Goal: Task Accomplishment & Management: Manage account settings

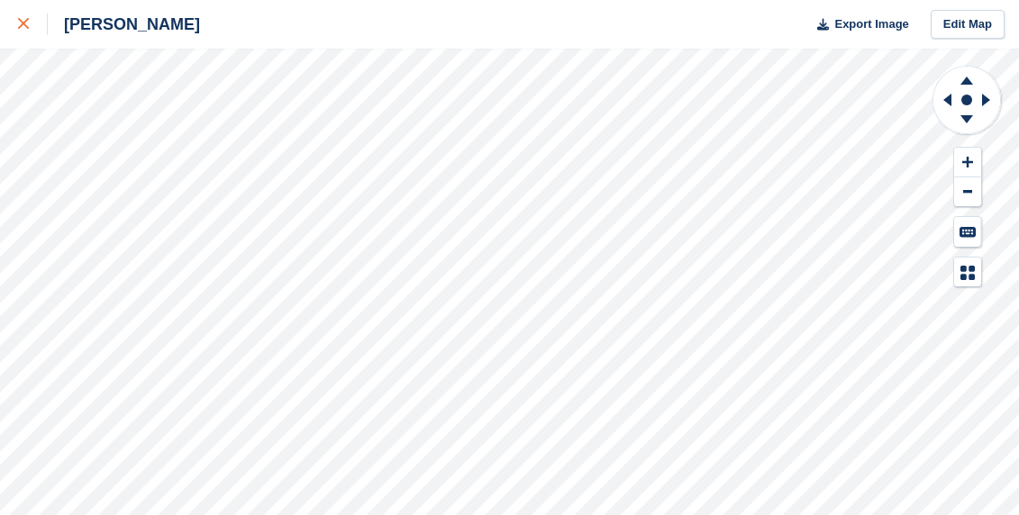
click at [15, 23] on link at bounding box center [24, 24] width 48 height 49
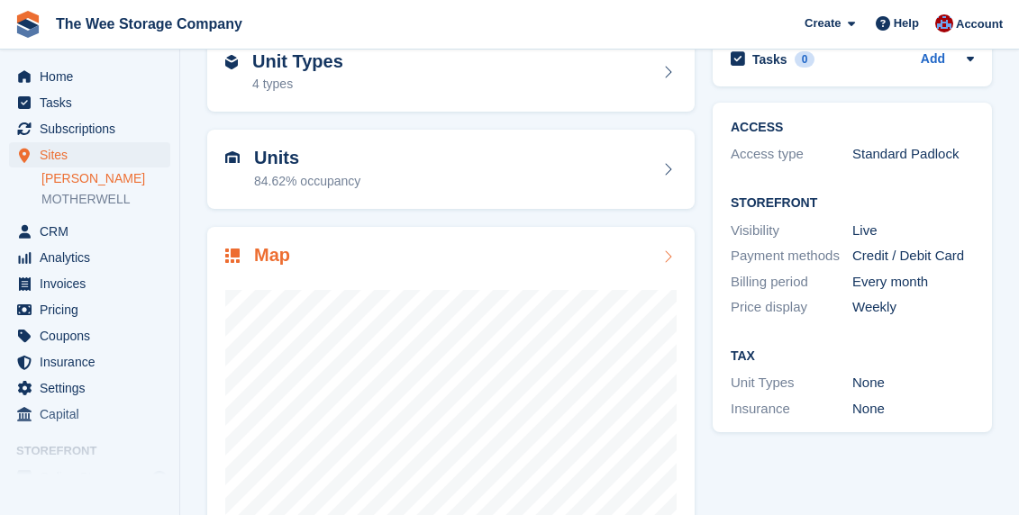
scroll to position [32, 0]
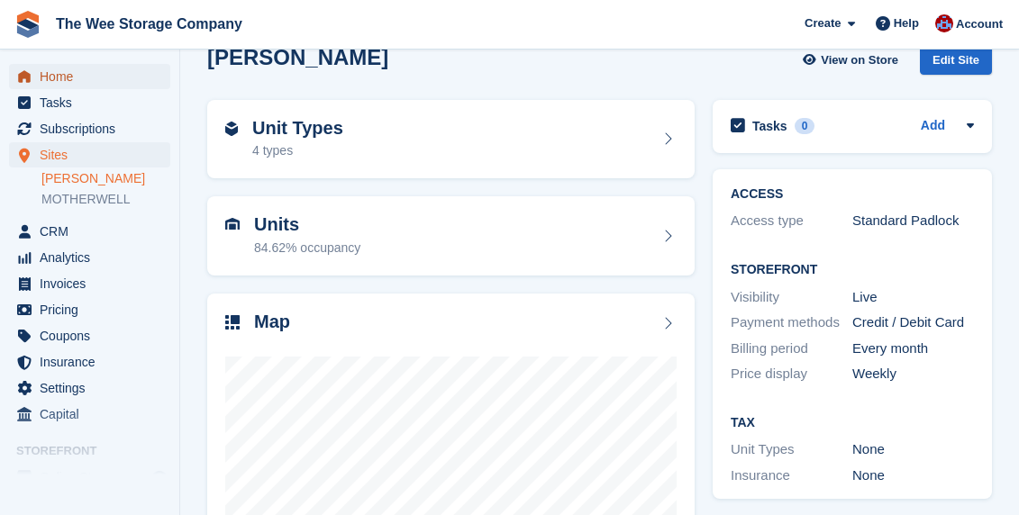
click at [78, 85] on span "Home" at bounding box center [94, 76] width 108 height 25
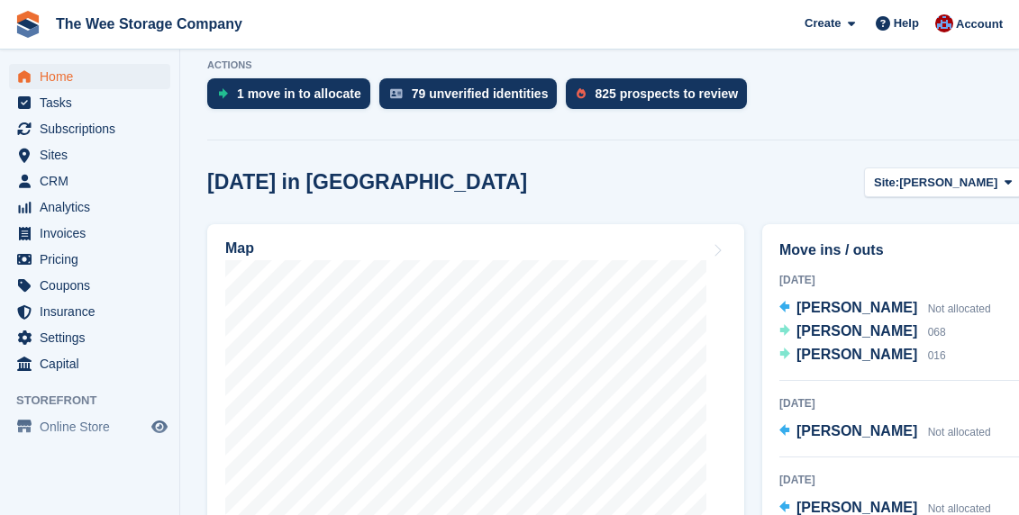
scroll to position [541, 0]
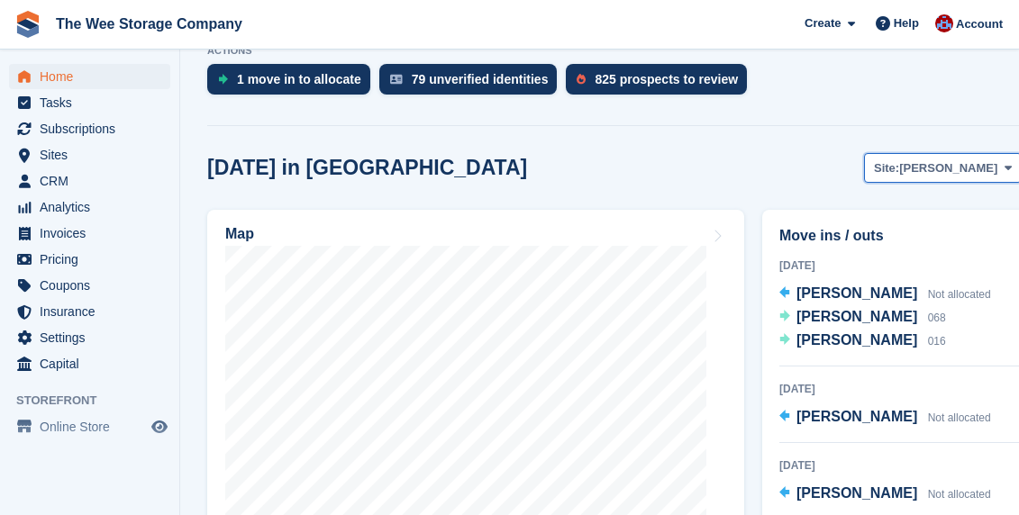
click at [962, 160] on span "HAMILTON" at bounding box center [948, 169] width 98 height 18
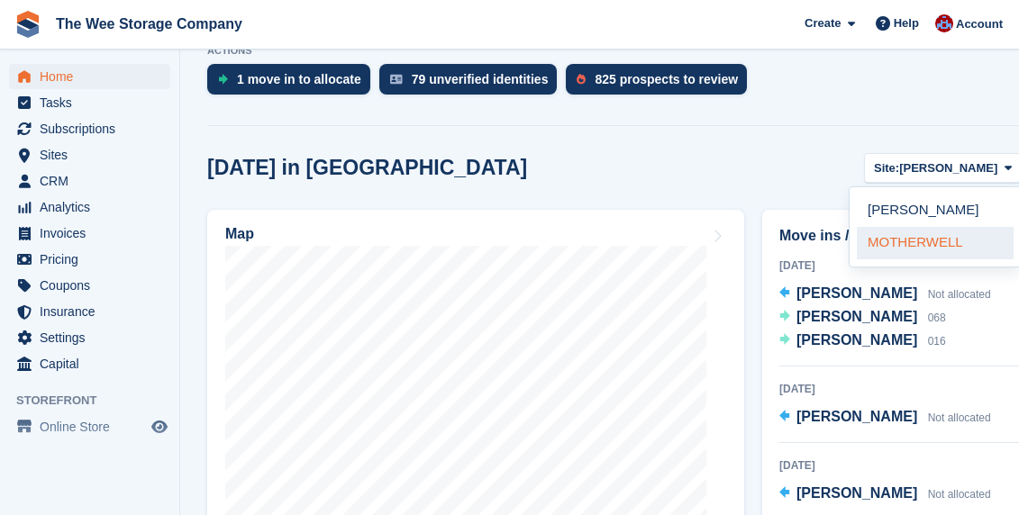
click at [917, 227] on link "MOTHERWELL" at bounding box center [935, 243] width 157 height 32
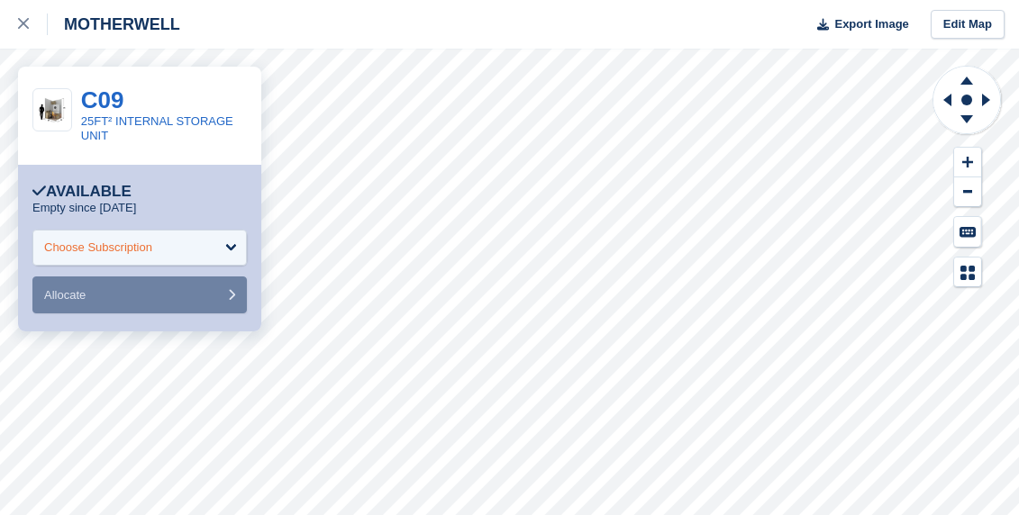
click at [84, 258] on div "Choose Subscription" at bounding box center [139, 248] width 214 height 36
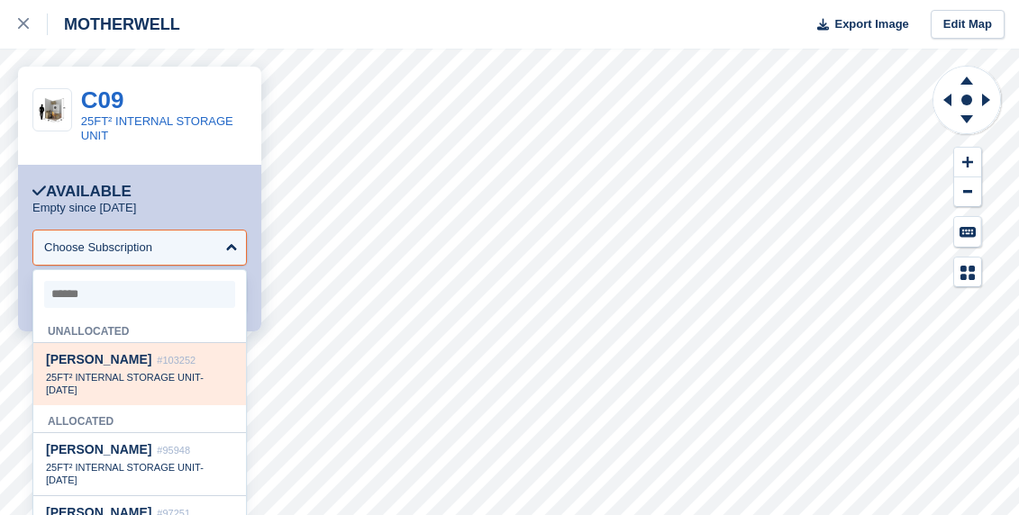
click at [98, 379] on span "25FT² INTERNAL STORAGE UNIT" at bounding box center [123, 377] width 154 height 11
select select "******"
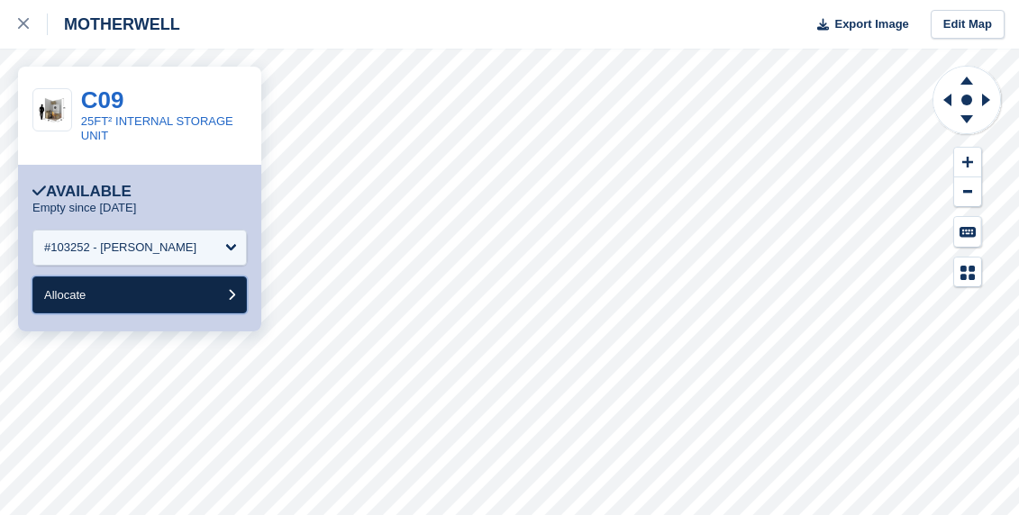
click at [105, 296] on button "Allocate" at bounding box center [139, 295] width 214 height 37
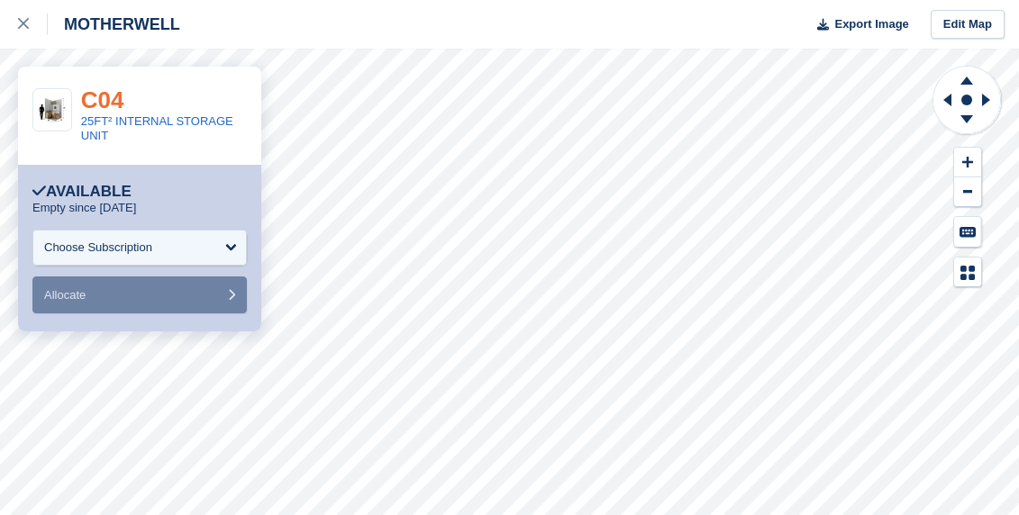
click at [110, 103] on link "C04" at bounding box center [102, 100] width 43 height 27
click at [15, 23] on link at bounding box center [24, 24] width 48 height 49
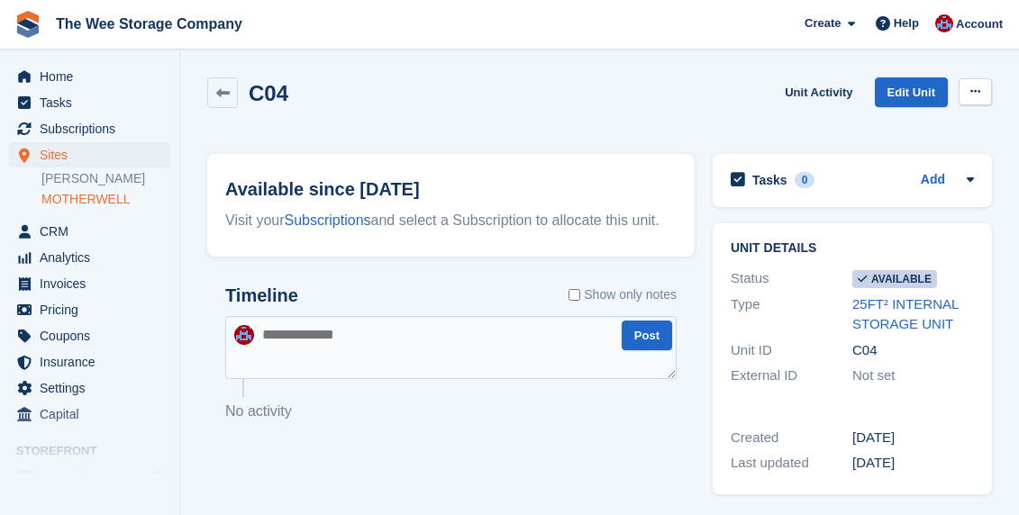
click at [982, 90] on button at bounding box center [975, 91] width 33 height 27
click at [918, 123] on p "Make unavailable" at bounding box center [905, 126] width 157 height 23
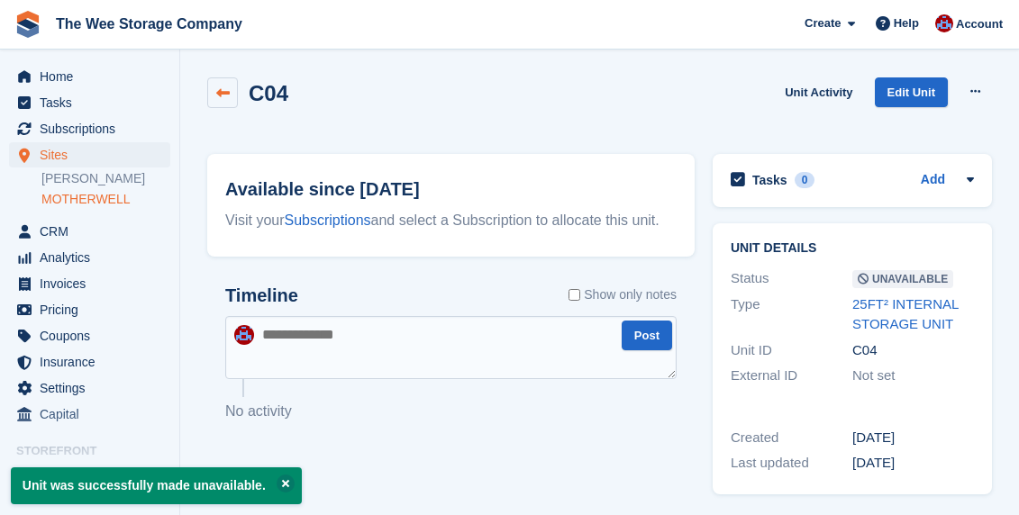
click at [219, 87] on icon at bounding box center [223, 94] width 14 height 14
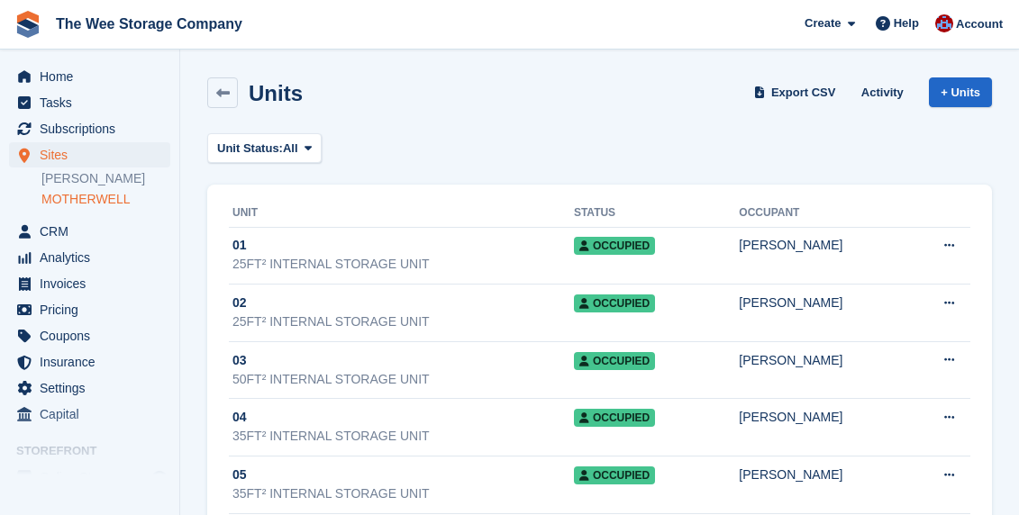
click at [241, 85] on div "Units" at bounding box center [270, 93] width 65 height 24
click at [221, 90] on icon at bounding box center [223, 94] width 14 height 14
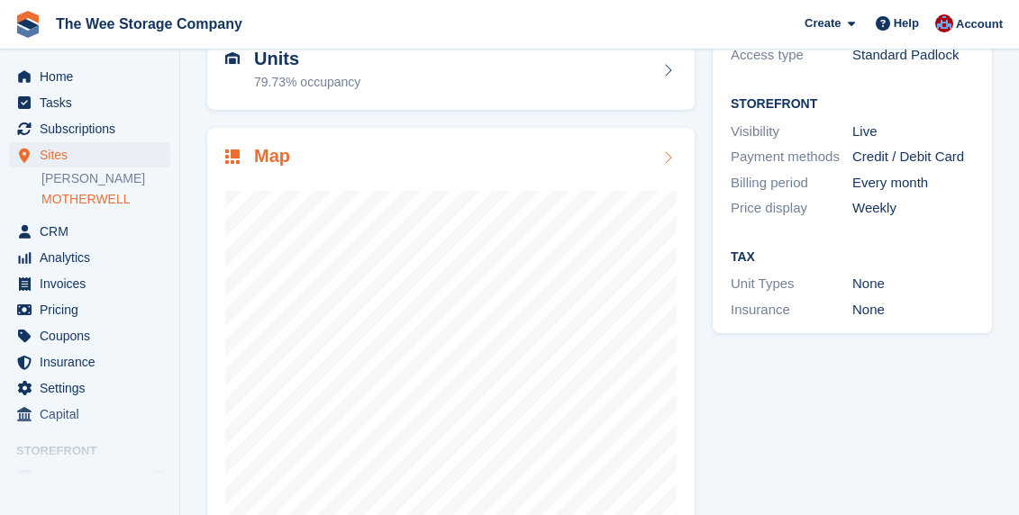
scroll to position [205, 0]
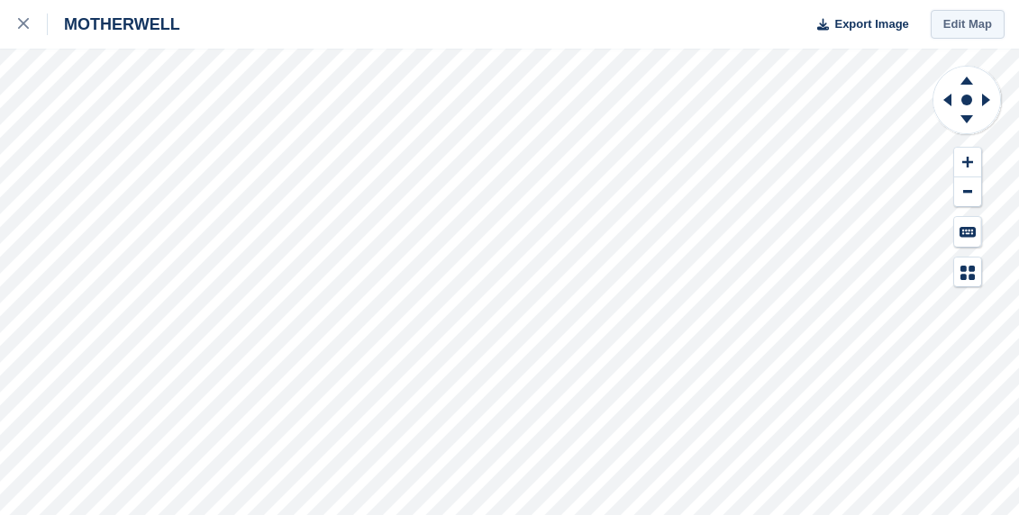
click at [974, 27] on link "Edit Map" at bounding box center [968, 25] width 74 height 30
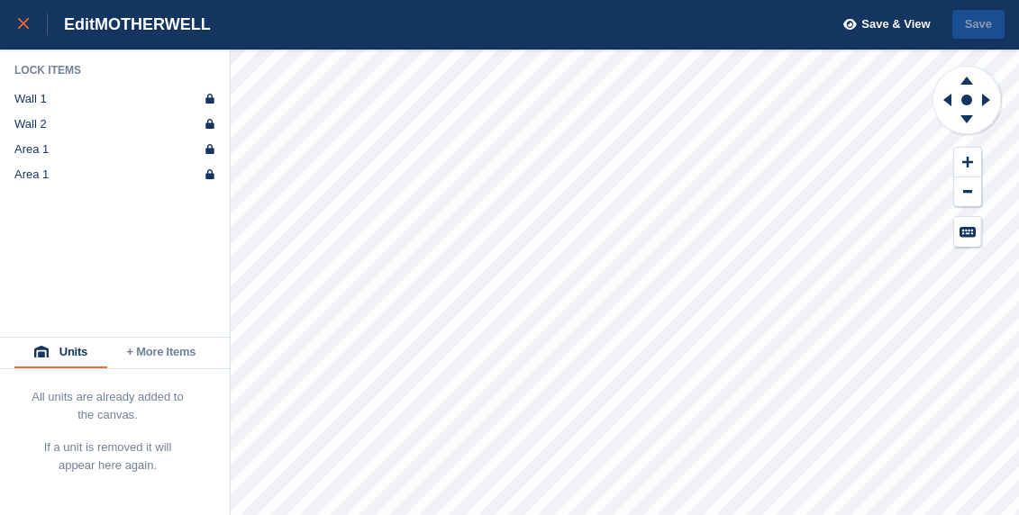
click at [30, 21] on div at bounding box center [33, 25] width 30 height 22
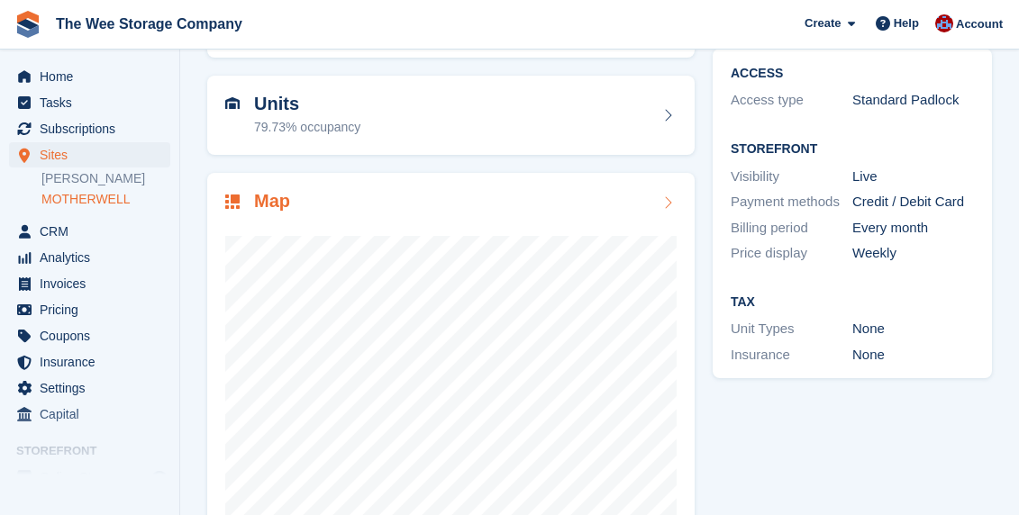
scroll to position [240, 0]
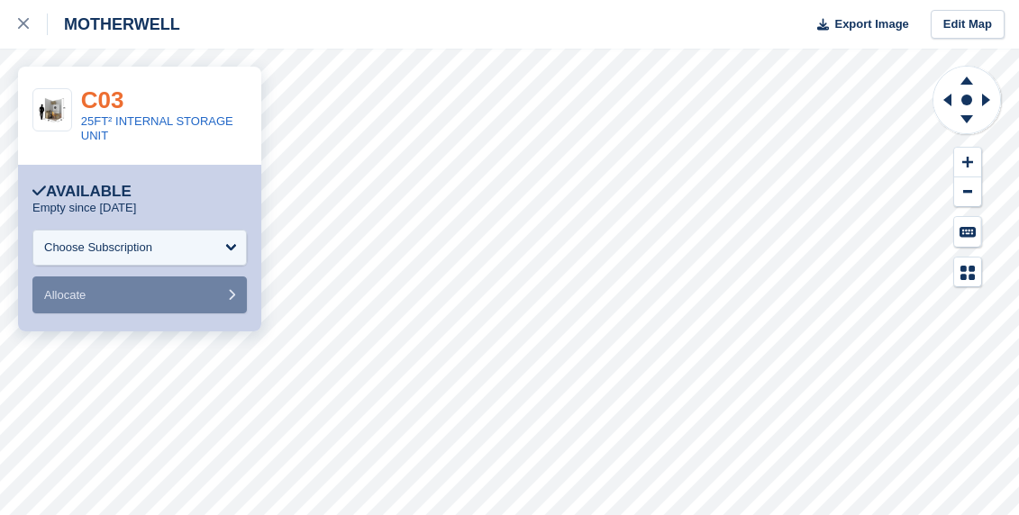
click at [110, 99] on link "C03" at bounding box center [102, 100] width 43 height 27
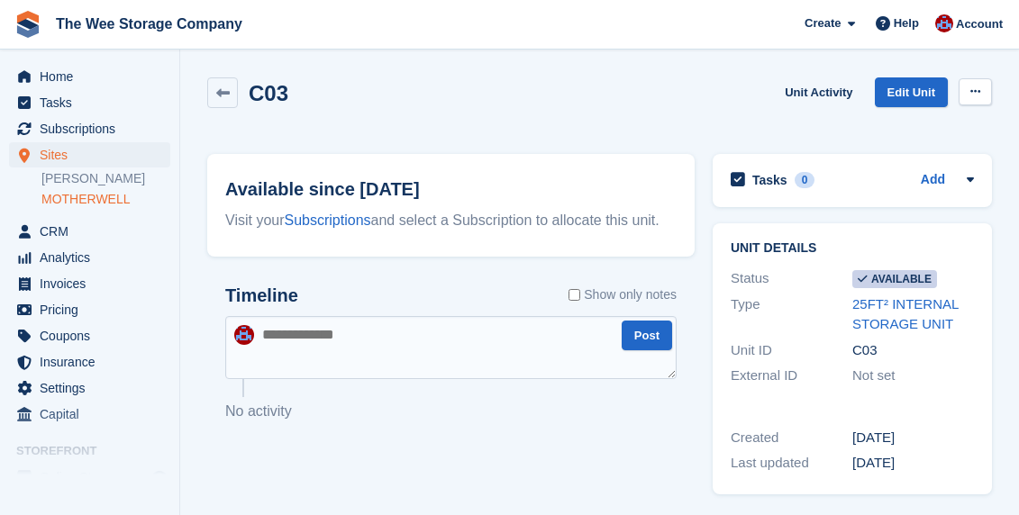
click at [981, 87] on button at bounding box center [975, 91] width 33 height 27
click at [900, 124] on p "Make unavailable" at bounding box center [905, 126] width 157 height 23
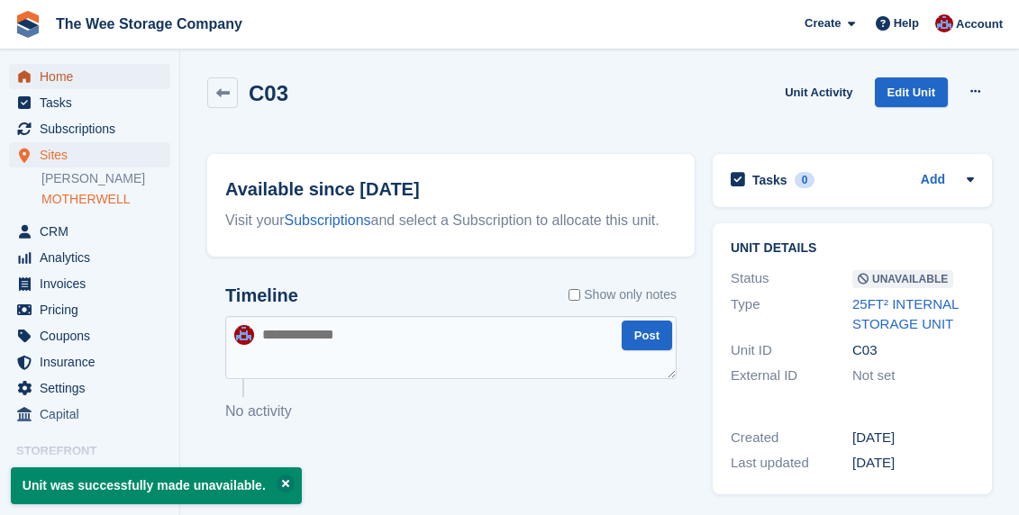
click at [57, 72] on span "Home" at bounding box center [94, 76] width 108 height 25
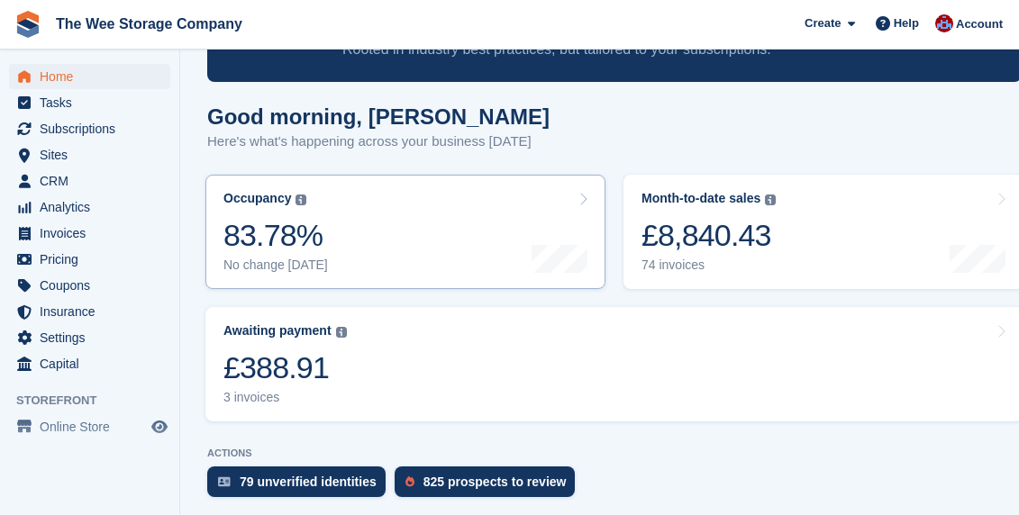
scroll to position [153, 0]
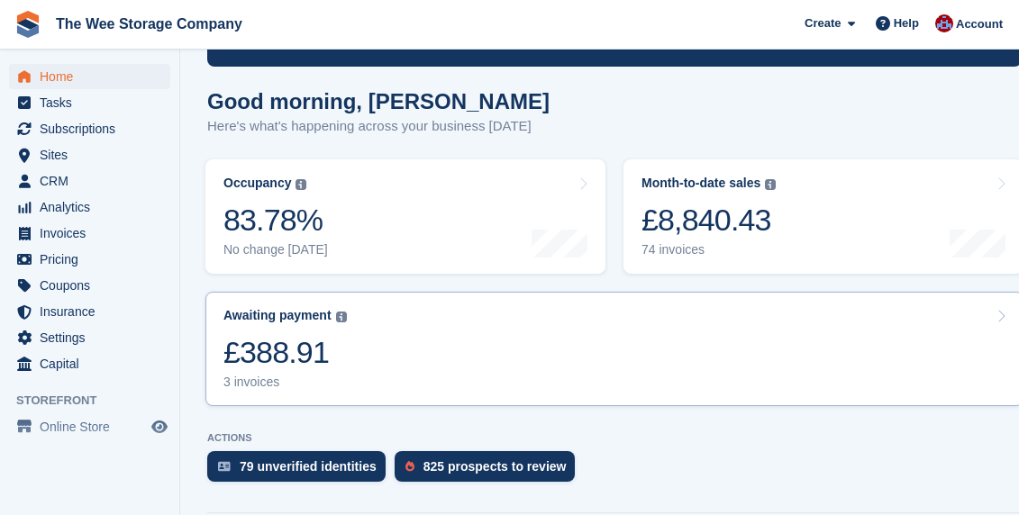
click at [338, 334] on div "£388.91" at bounding box center [284, 352] width 123 height 37
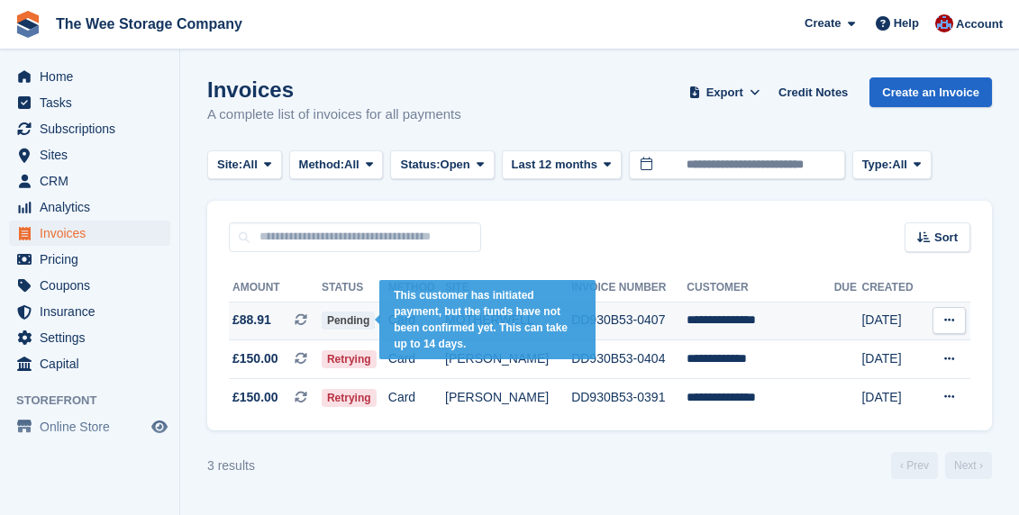
click at [351, 317] on span "Pending" at bounding box center [348, 321] width 53 height 18
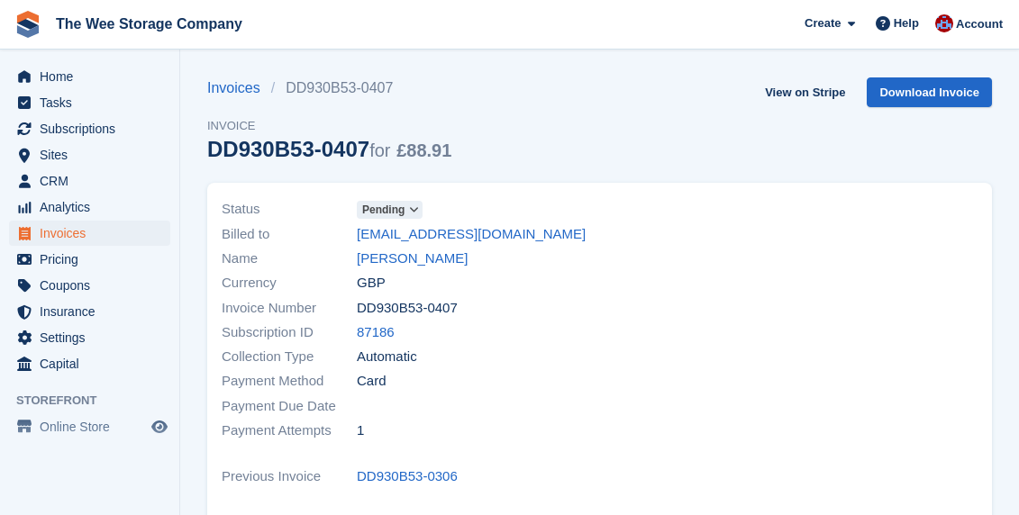
click at [419, 211] on icon at bounding box center [414, 210] width 10 height 11
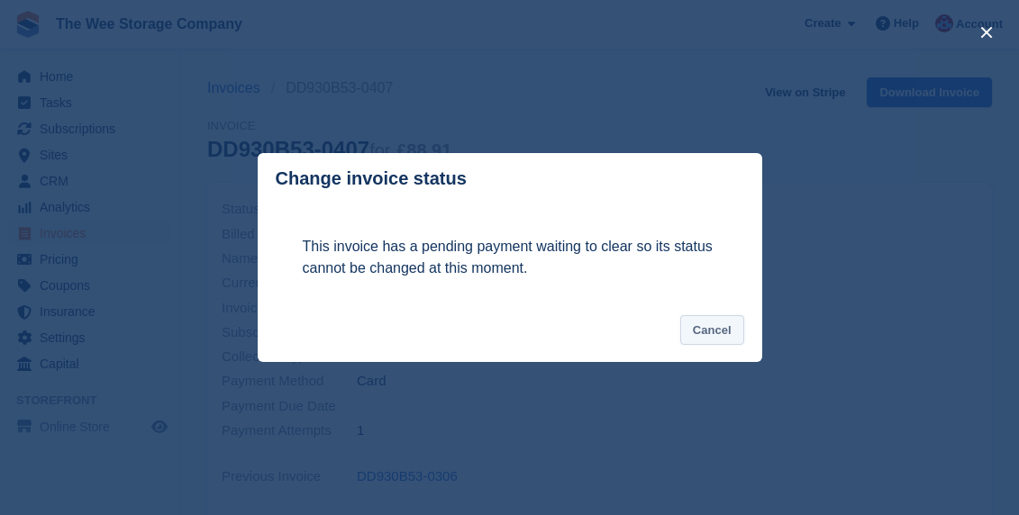
click at [717, 322] on button "Cancel" at bounding box center [712, 330] width 64 height 30
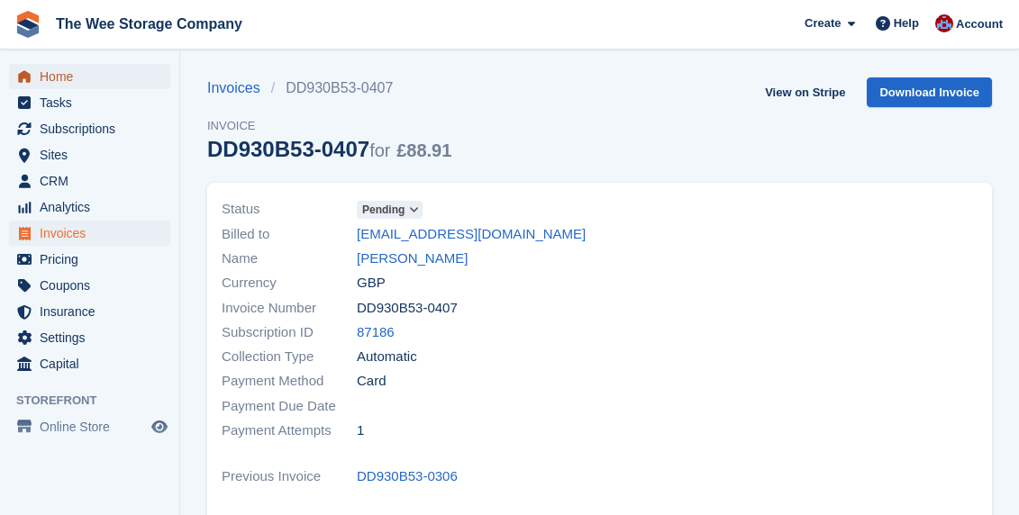
click at [90, 72] on span "Home" at bounding box center [94, 76] width 108 height 25
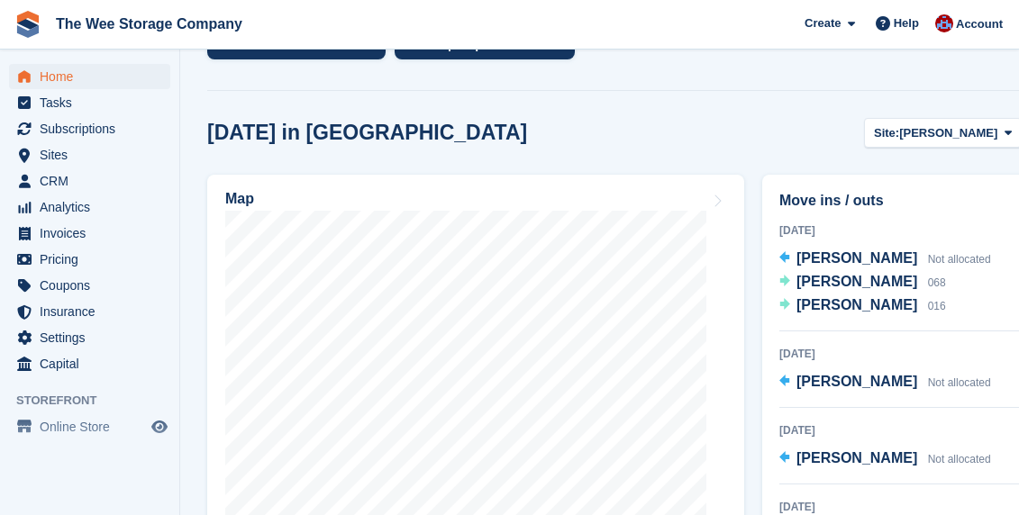
scroll to position [577, 0]
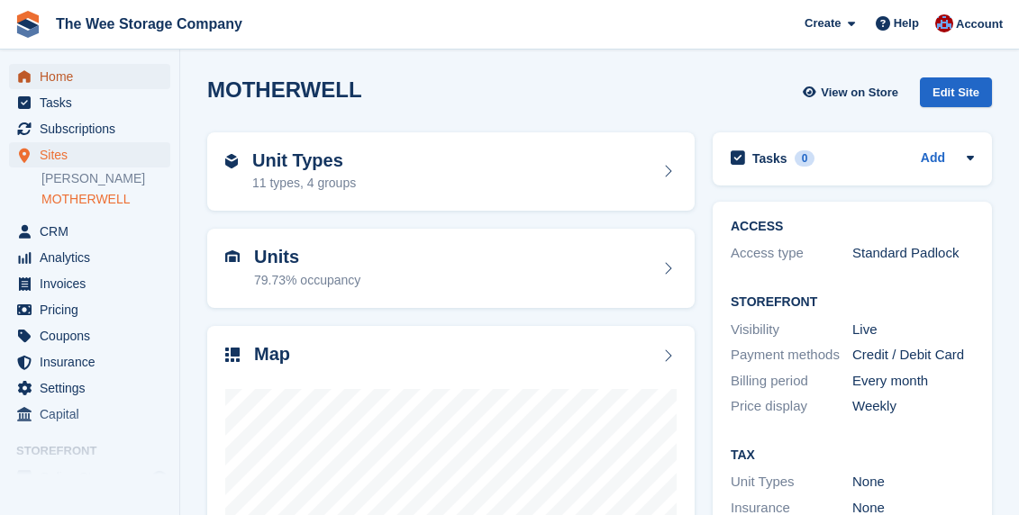
click at [56, 78] on span "Home" at bounding box center [94, 76] width 108 height 25
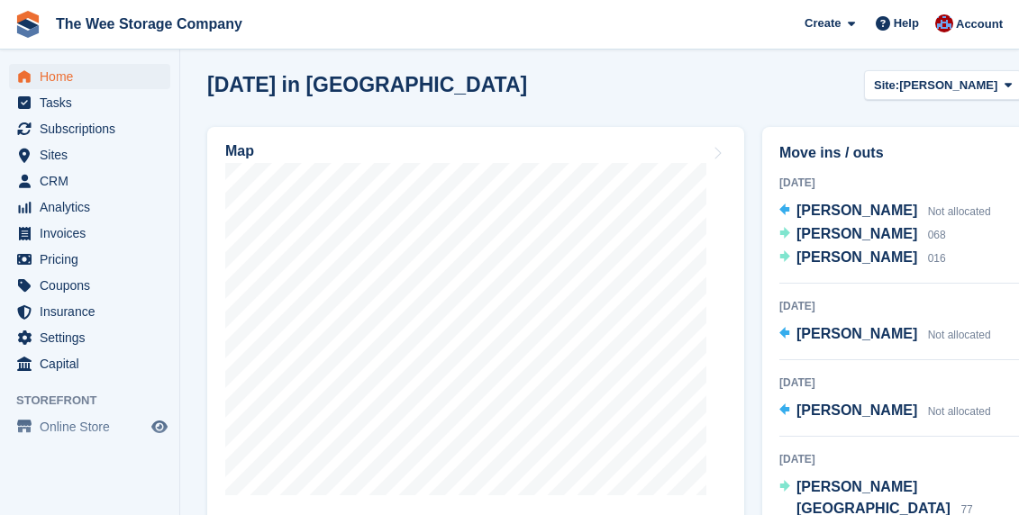
scroll to position [755, 0]
